Goal: Task Accomplishment & Management: Use online tool/utility

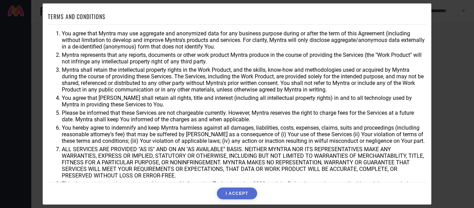
click at [450, 28] on div "TERMS AND CONDITIONS You agree that Myntra may use aggregate and anonymized dat…" at bounding box center [237, 104] width 474 height 208
click at [230, 192] on button "I ACCEPT" at bounding box center [237, 194] width 40 height 12
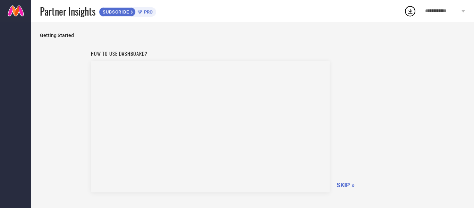
click at [348, 184] on span "SKIP »" at bounding box center [345, 184] width 18 height 7
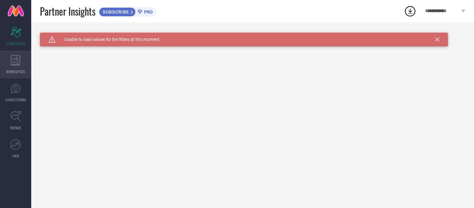
click at [23, 70] on span "WORKSPACE" at bounding box center [15, 71] width 19 height 5
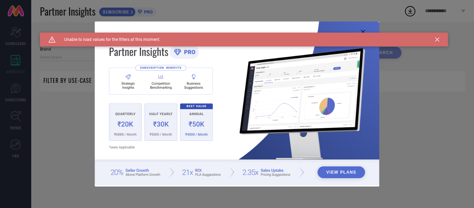
type input "1 STOP FASHION"
type input "All"
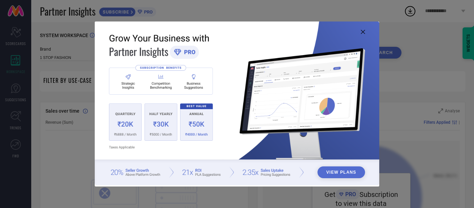
click at [67, 114] on div "View Plans" at bounding box center [237, 104] width 474 height 208
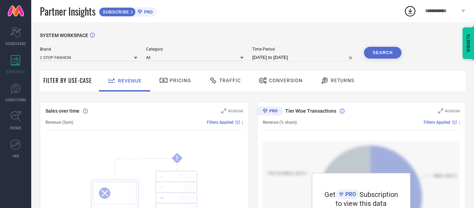
select select "7"
select select "2025"
select select "8"
select select "2025"
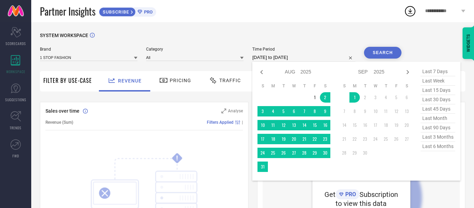
click at [275, 59] on input "[DATE] to [DATE]" at bounding box center [303, 57] width 103 height 8
click at [315, 97] on td "1" at bounding box center [314, 97] width 10 height 10
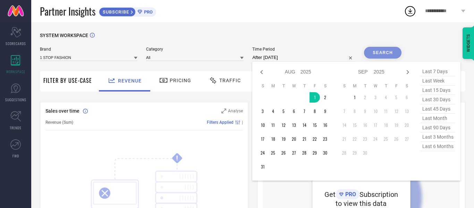
click at [281, 58] on input "After [DATE]" at bounding box center [303, 57] width 103 height 8
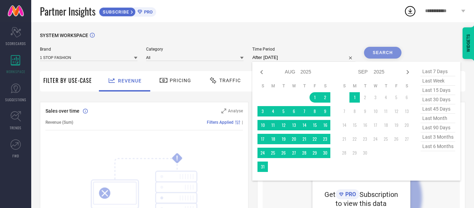
click at [312, 160] on table "S M T W T F S 1 2 3 4 5 6 7 8 9 10 11 12 13 14 15 16 17 18 19 20 21 22 23 24 25…" at bounding box center [293, 128] width 73 height 96
type input "[DATE] to [DATE]"
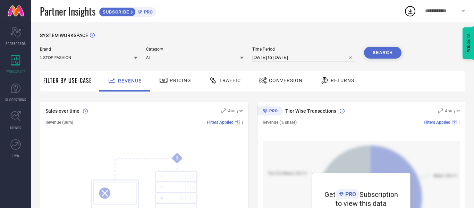
click at [375, 53] on button "Search" at bounding box center [382, 53] width 37 height 12
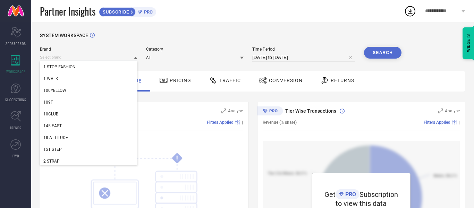
click at [69, 59] on input at bounding box center [88, 57] width 97 height 7
click at [76, 56] on input at bounding box center [88, 57] width 97 height 7
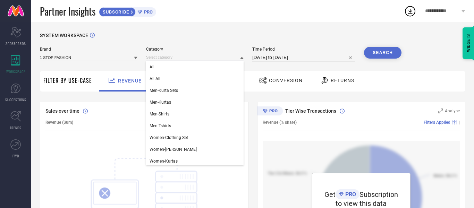
click at [162, 59] on input at bounding box center [194, 57] width 97 height 7
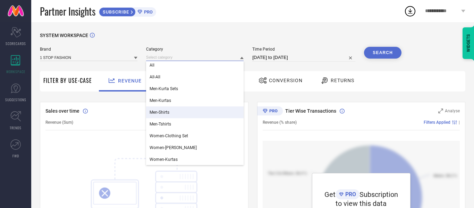
scroll to position [2, 0]
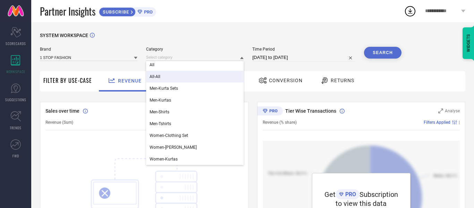
click at [164, 79] on div "All-All" at bounding box center [194, 77] width 97 height 12
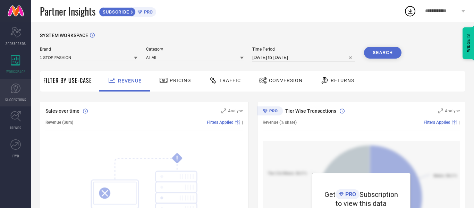
click at [19, 97] on span "SUGGESTIONS" at bounding box center [15, 99] width 21 height 5
